Goal: Task Accomplishment & Management: Complete application form

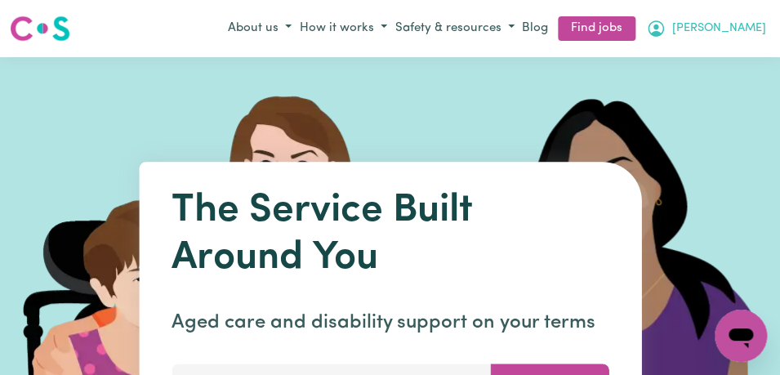
click at [743, 26] on button "[PERSON_NAME]" at bounding box center [706, 29] width 128 height 28
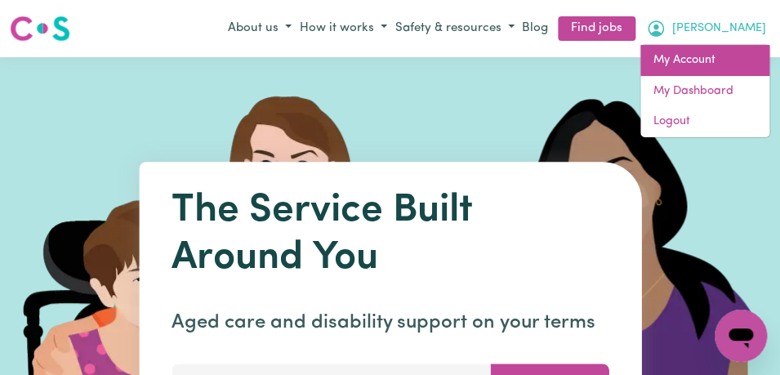
click at [717, 56] on link "My Account" at bounding box center [705, 60] width 129 height 31
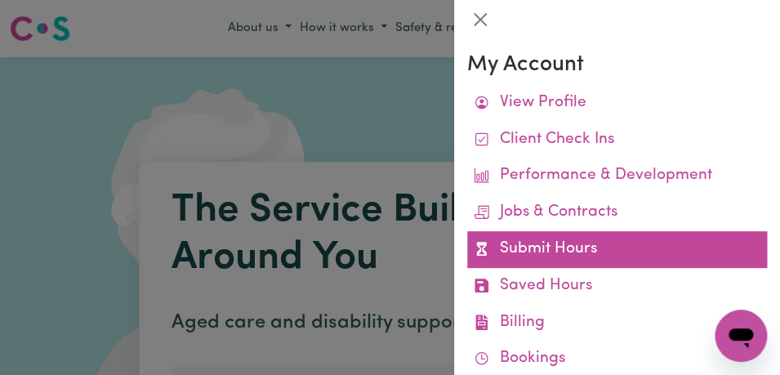
click at [641, 239] on link "Submit Hours" at bounding box center [617, 249] width 300 height 37
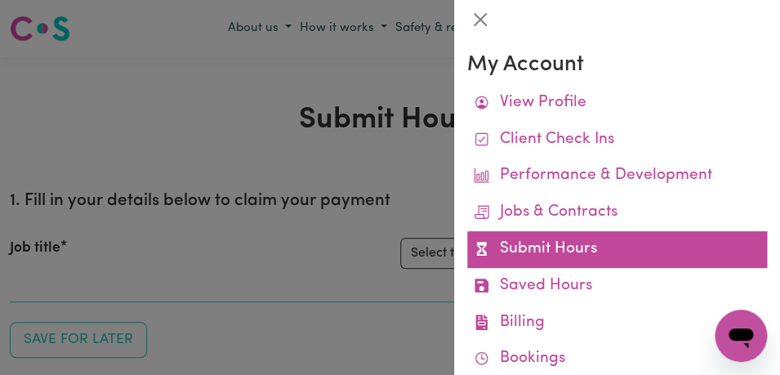
click at [641, 239] on link "Submit Hours" at bounding box center [617, 249] width 300 height 37
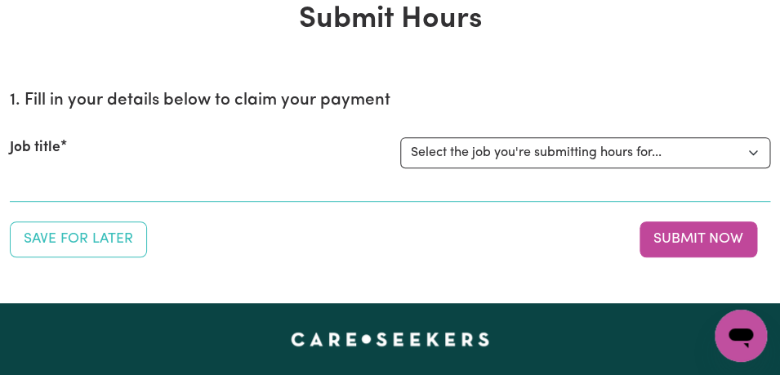
scroll to position [102, 0]
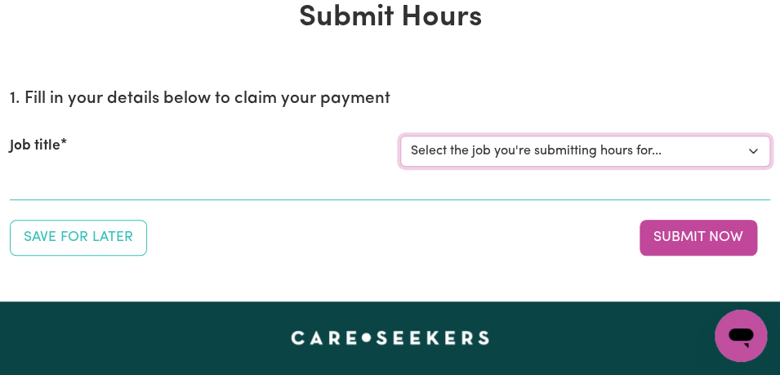
select select "11855"
click option "[[PERSON_NAME]] Support Worker Needed For Personal Care In the Morning- [PERSON…" at bounding box center [0, 0] width 0 height 0
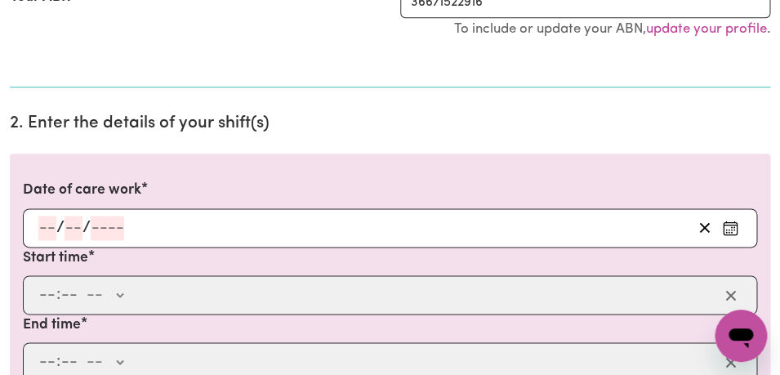
scroll to position [389, 0]
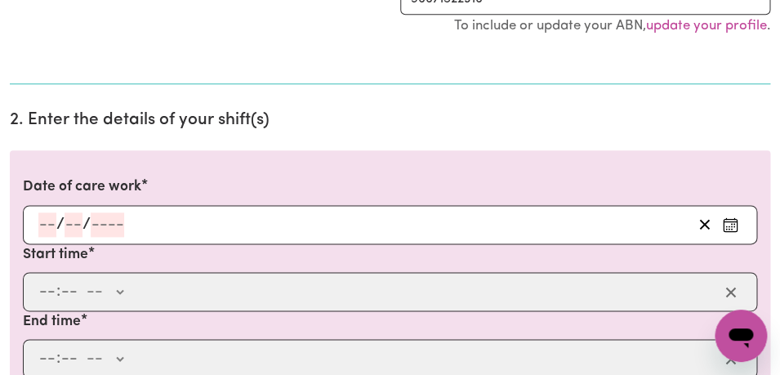
click at [727, 221] on icon "Enter the date of care work" at bounding box center [730, 225] width 16 height 16
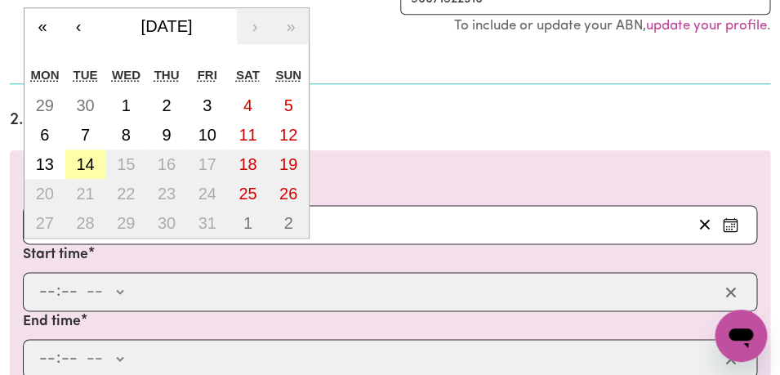
click at [82, 163] on abbr "14" at bounding box center [85, 164] width 18 height 18
type input "[DATE]"
type input "14"
type input "10"
type input "2025"
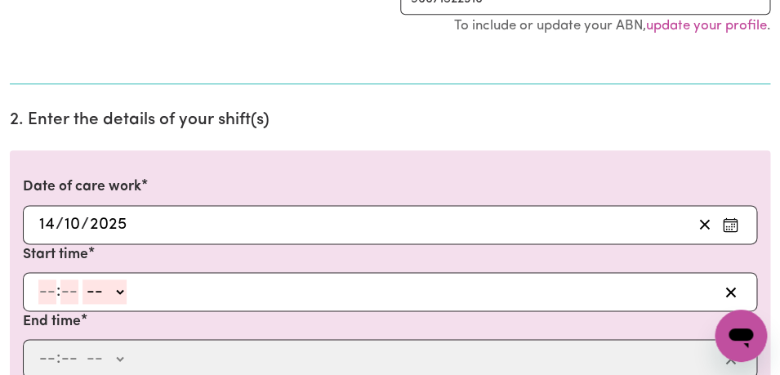
click at [47, 295] on input "number" at bounding box center [47, 291] width 18 height 25
type input "8"
type input "00"
select select "am"
click option "AM" at bounding box center [0, 0] width 0 height 0
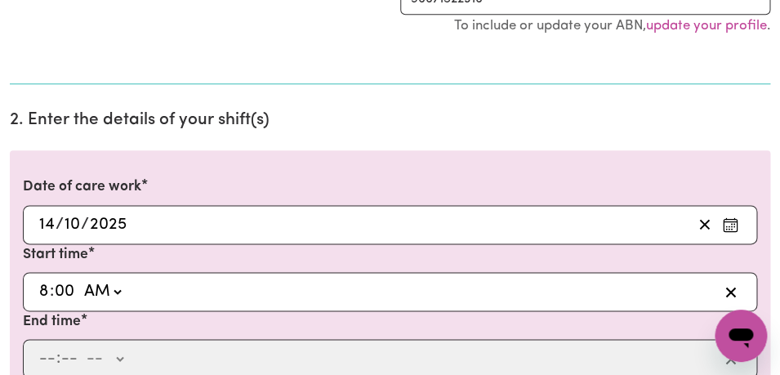
type input "08:00"
type input "0"
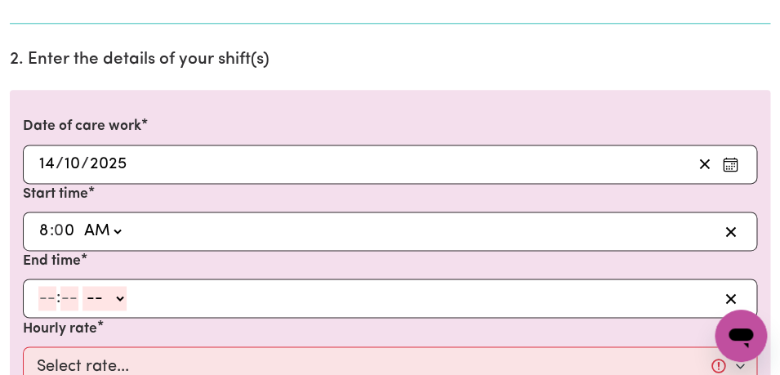
scroll to position [453, 0]
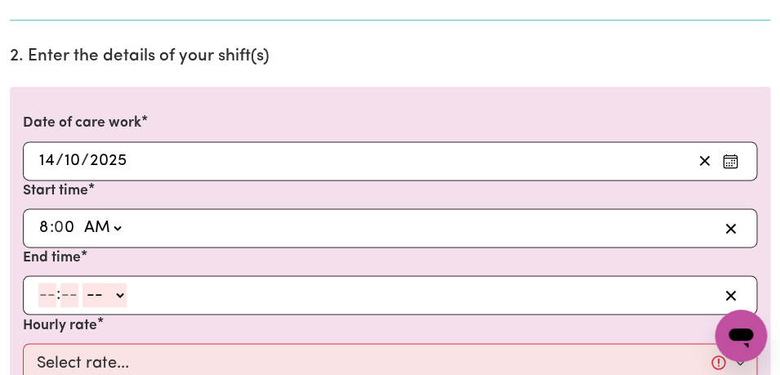
click at [45, 297] on input "number" at bounding box center [47, 295] width 18 height 25
type input "9"
type input "00"
select select "am"
click option "AM" at bounding box center [0, 0] width 0 height 0
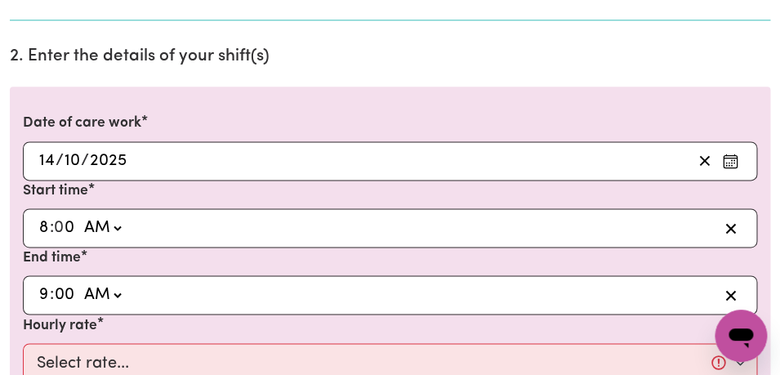
type input "09:00"
type input "0"
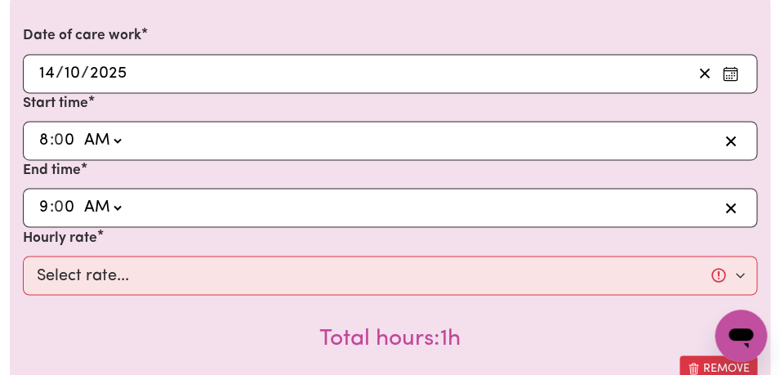
scroll to position [548, 0]
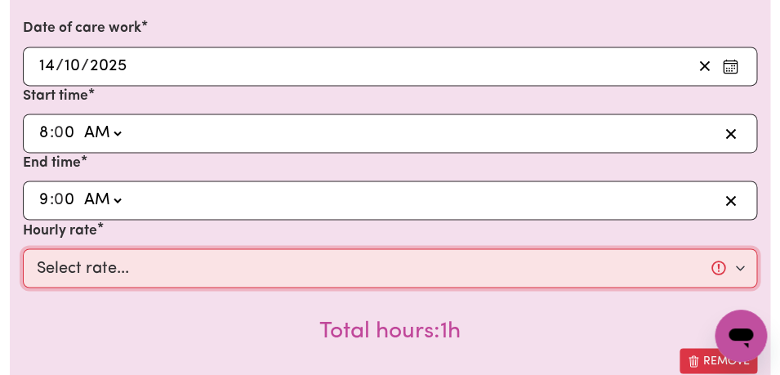
click at [23, 248] on select "Select rate... $44.00 (Weekday) $64.00 ([DATE]) $74.00 ([DATE]) $104.00 (Public…" at bounding box center [390, 267] width 735 height 39
select select "44-Weekday"
click option "$44.00 (Weekday)" at bounding box center [0, 0] width 0 height 0
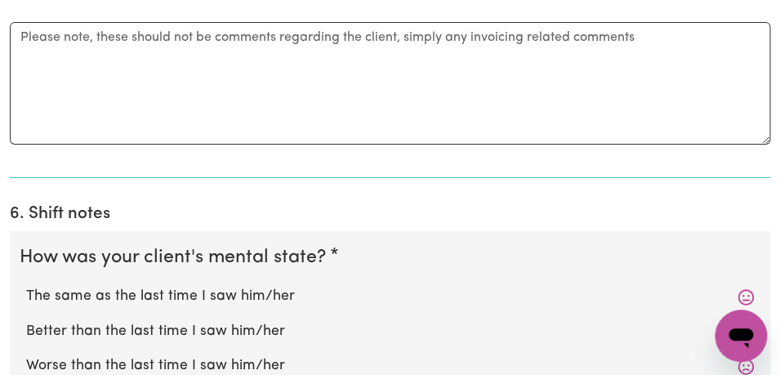
scroll to position [1391, 0]
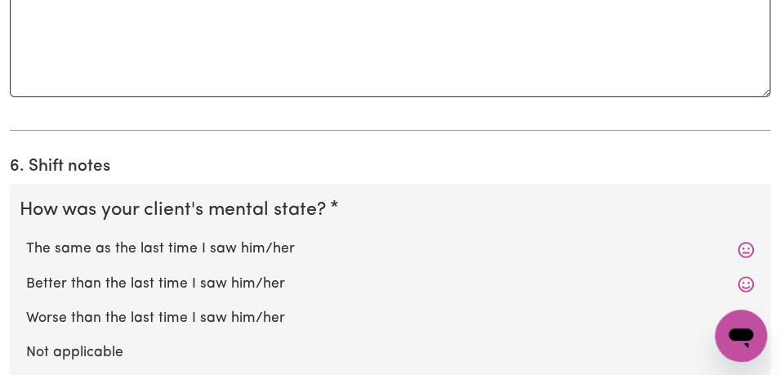
click at [149, 239] on label "The same as the last time I saw him/her" at bounding box center [390, 249] width 728 height 21
click at [26, 238] on input "The same as the last time I saw him/her" at bounding box center [25, 238] width 1 height 1
radio input "true"
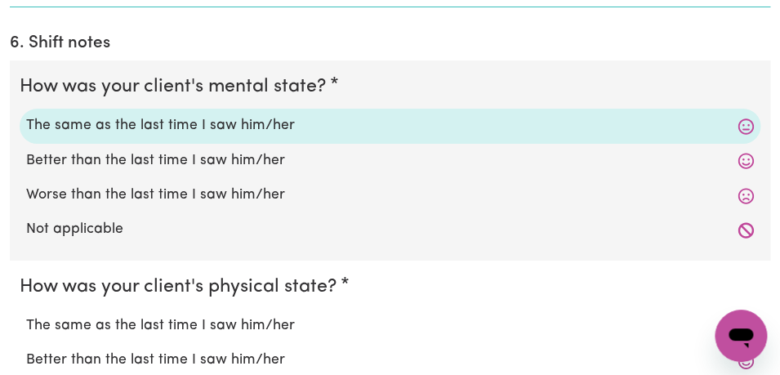
scroll to position [1515, 0]
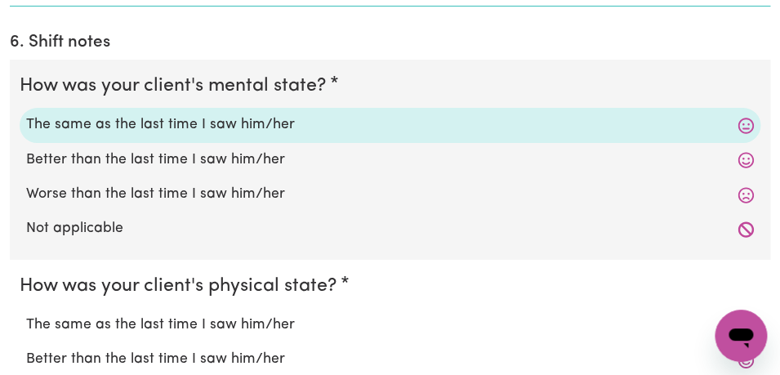
click at [150, 315] on label "The same as the last time I saw him/her" at bounding box center [390, 325] width 728 height 21
click at [26, 314] on input "The same as the last time I saw him/her" at bounding box center [25, 314] width 1 height 1
radio input "true"
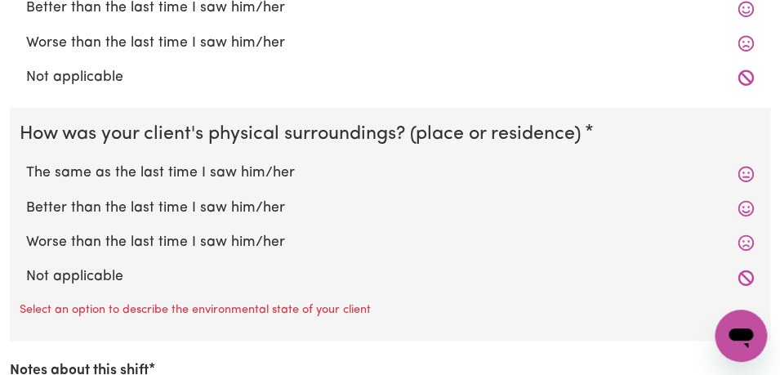
scroll to position [1892, 0]
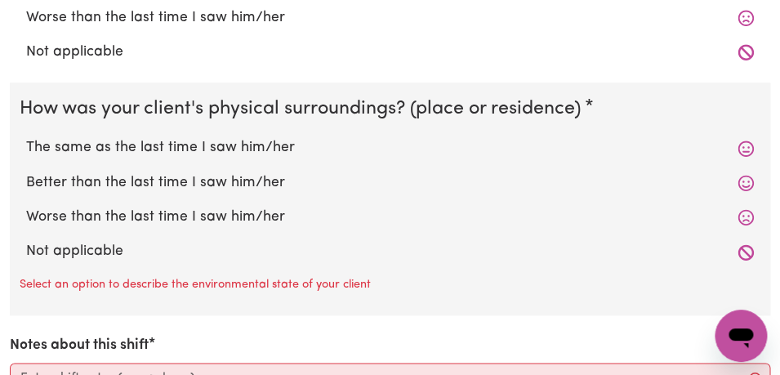
click at [151, 137] on label "The same as the last time I saw him/her" at bounding box center [390, 147] width 728 height 21
click at [26, 136] on input "The same as the last time I saw him/her" at bounding box center [25, 136] width 1 height 1
radio input "true"
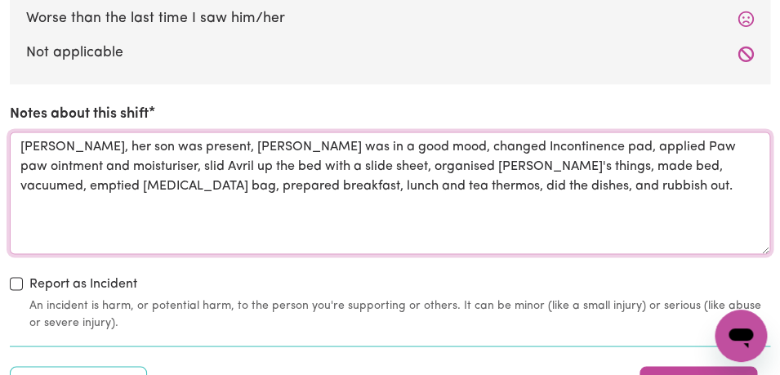
scroll to position [2145, 0]
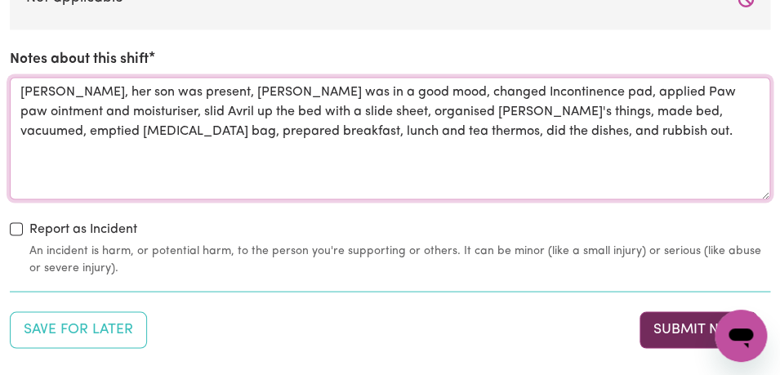
type textarea "[PERSON_NAME], her son was present, [PERSON_NAME] was in a good mood, changed I…"
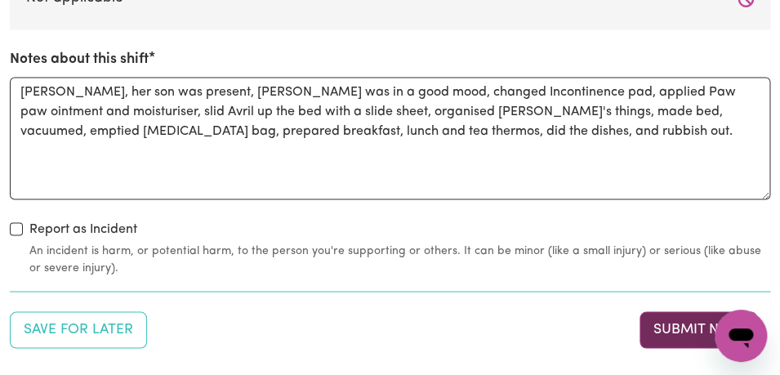
click at [673, 311] on button "Submit Now" at bounding box center [699, 329] width 118 height 36
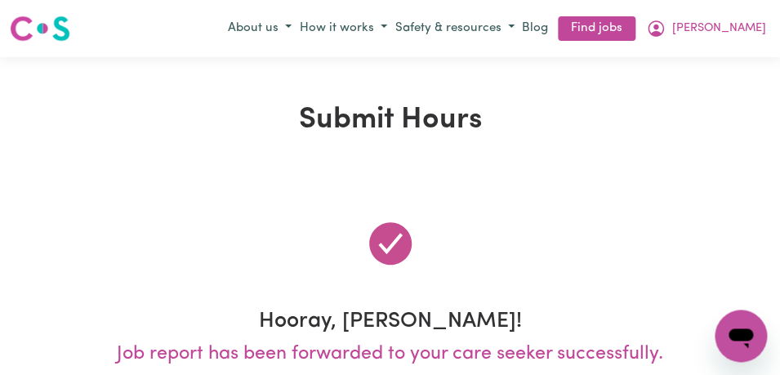
scroll to position [0, 0]
